Goal: Transaction & Acquisition: Purchase product/service

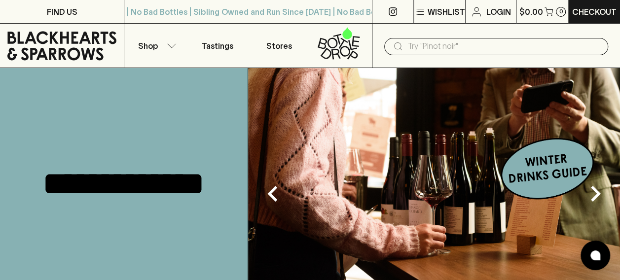
click at [422, 46] on input "text" at bounding box center [504, 46] width 192 height 16
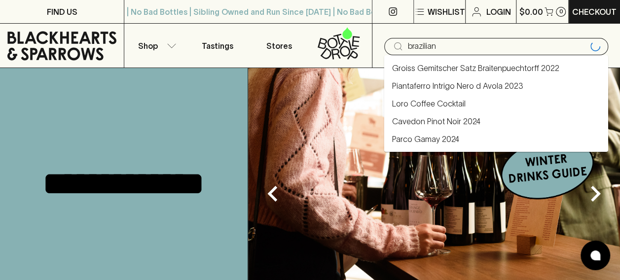
type input "brazilian"
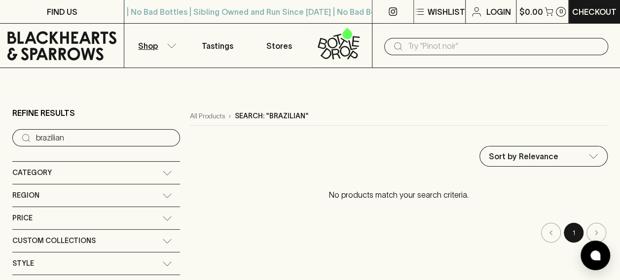
click at [86, 142] on input "brazilian" at bounding box center [104, 138] width 136 height 16
drag, startPoint x: 78, startPoint y: 140, endPoint x: -2, endPoint y: 116, distance: 83.8
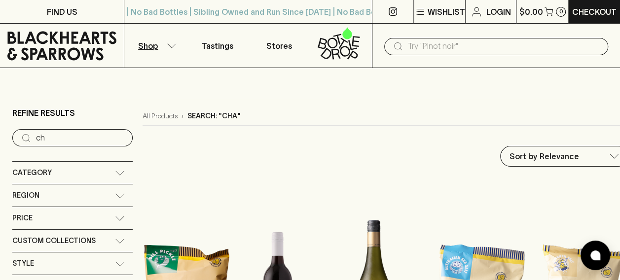
type input "c"
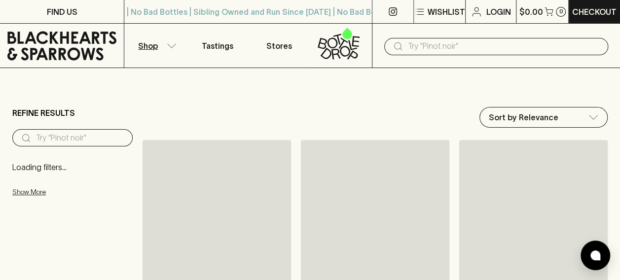
click at [459, 47] on input "text" at bounding box center [504, 46] width 192 height 16
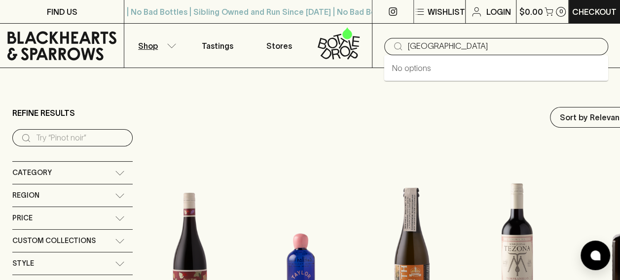
type input "[GEOGRAPHIC_DATA]"
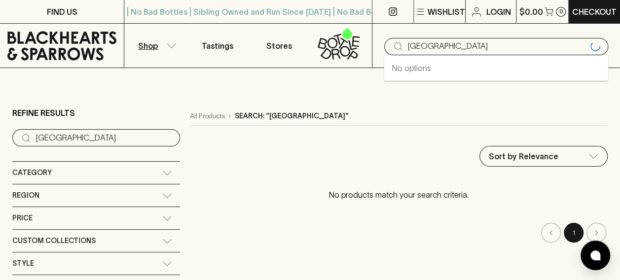
type input "[GEOGRAPHIC_DATA]"
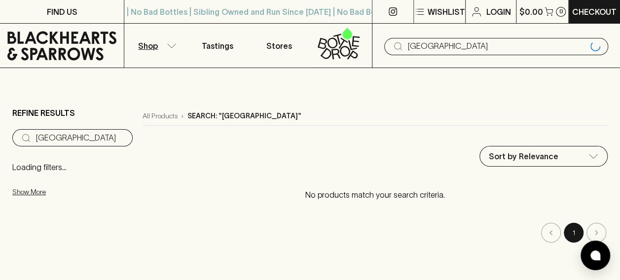
type input "[GEOGRAPHIC_DATA]"
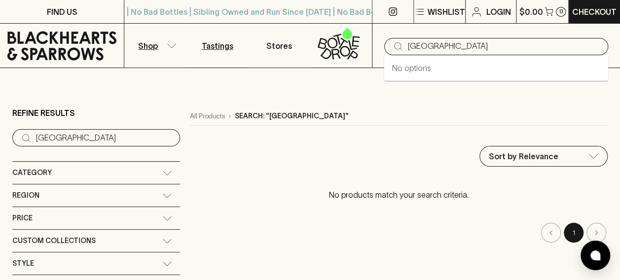
drag, startPoint x: 459, startPoint y: 47, endPoint x: 226, endPoint y: 36, distance: 233.9
click at [226, 36] on div "Shop Tastings Stores ​ [GEOGRAPHIC_DATA]" at bounding box center [310, 46] width 620 height 44
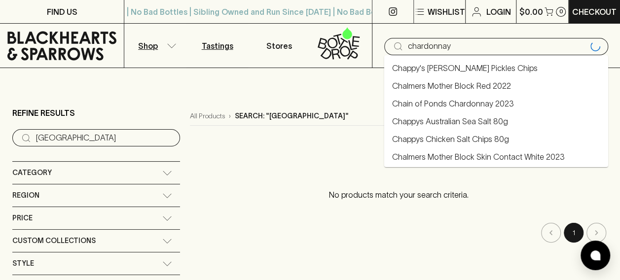
type input "chardonnay"
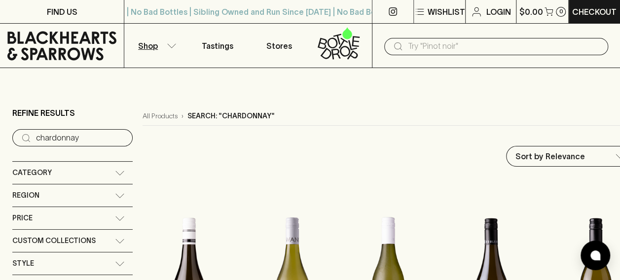
click at [121, 197] on icon at bounding box center [120, 195] width 10 height 5
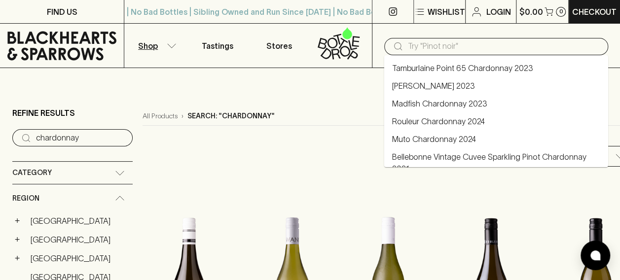
click at [470, 51] on input "text" at bounding box center [504, 46] width 192 height 16
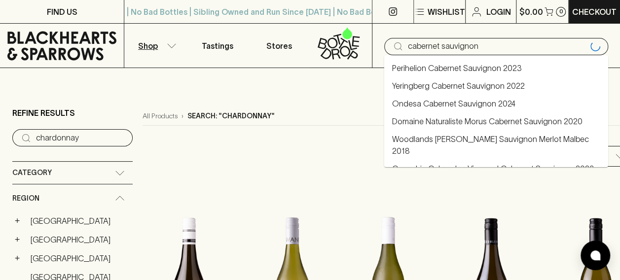
type input "cabernet sauvignon"
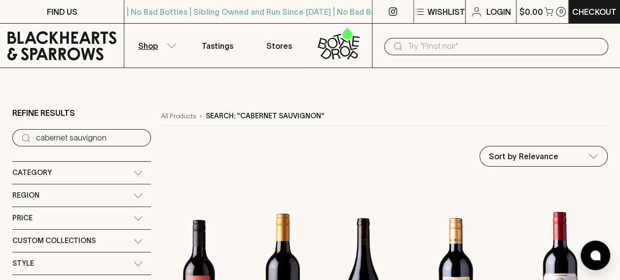
click at [92, 174] on div "Category" at bounding box center [72, 173] width 121 height 12
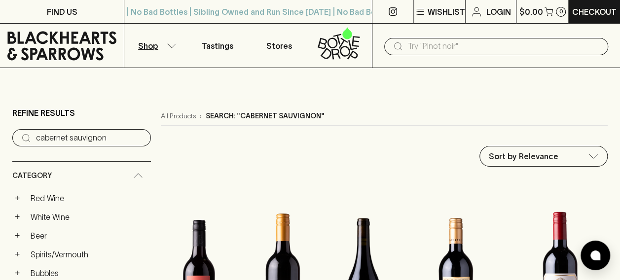
click at [133, 175] on icon at bounding box center [138, 175] width 10 height 5
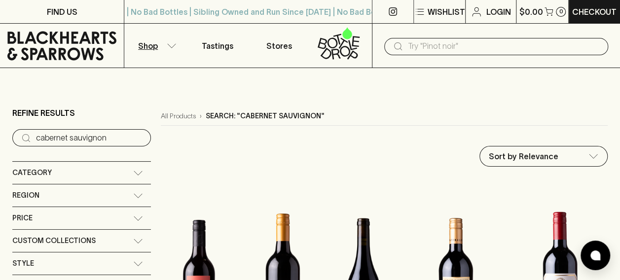
click at [133, 197] on icon at bounding box center [138, 195] width 10 height 5
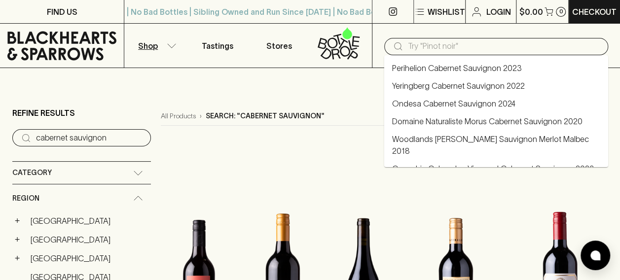
click at [484, 43] on input "text" at bounding box center [504, 46] width 192 height 16
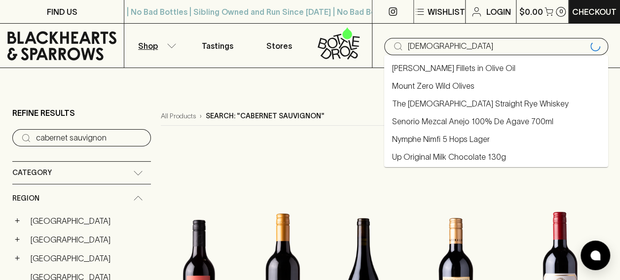
type input "100 year old"
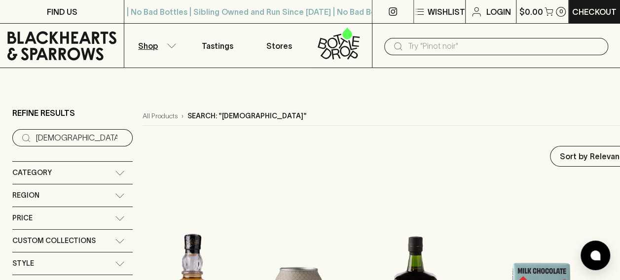
drag, startPoint x: 287, startPoint y: 106, endPoint x: 212, endPoint y: 167, distance: 96.4
drag, startPoint x: 212, startPoint y: 167, endPoint x: 194, endPoint y: 164, distance: 18.0
drag, startPoint x: 194, startPoint y: 164, endPoint x: 172, endPoint y: 213, distance: 54.1
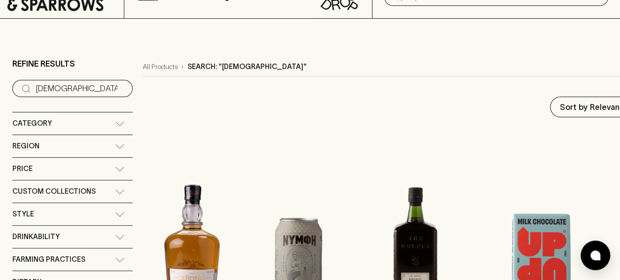
scroll to position [148, 0]
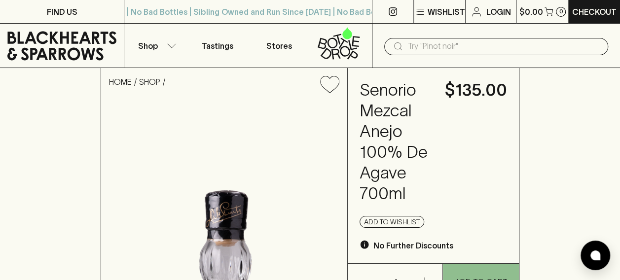
drag, startPoint x: 128, startPoint y: 105, endPoint x: 620, endPoint y: 144, distance: 493.0
